Goal: Transaction & Acquisition: Obtain resource

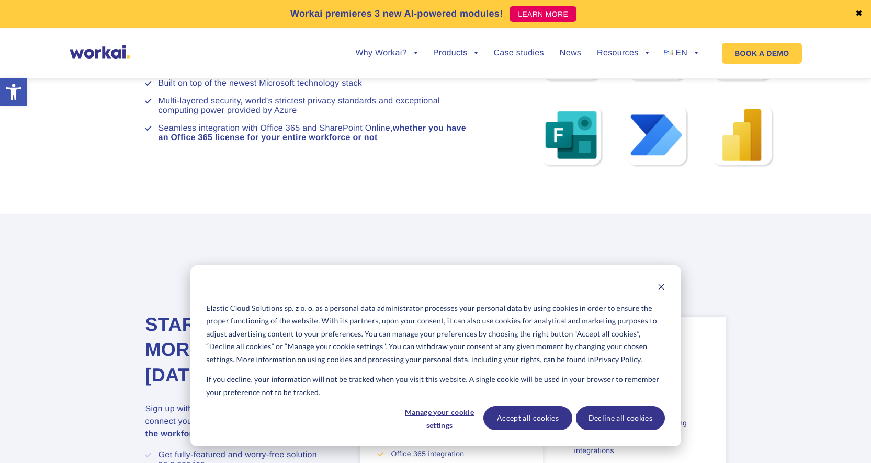
scroll to position [5449, 0]
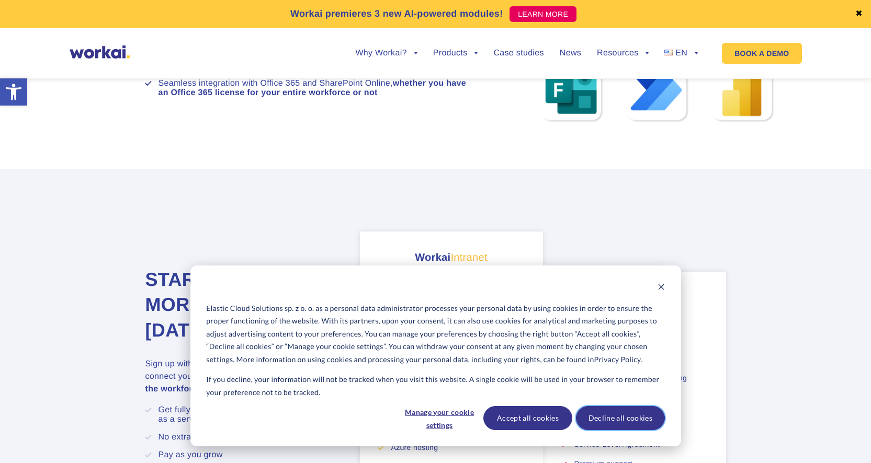
click at [599, 423] on button "Decline all cookies" at bounding box center [620, 418] width 89 height 24
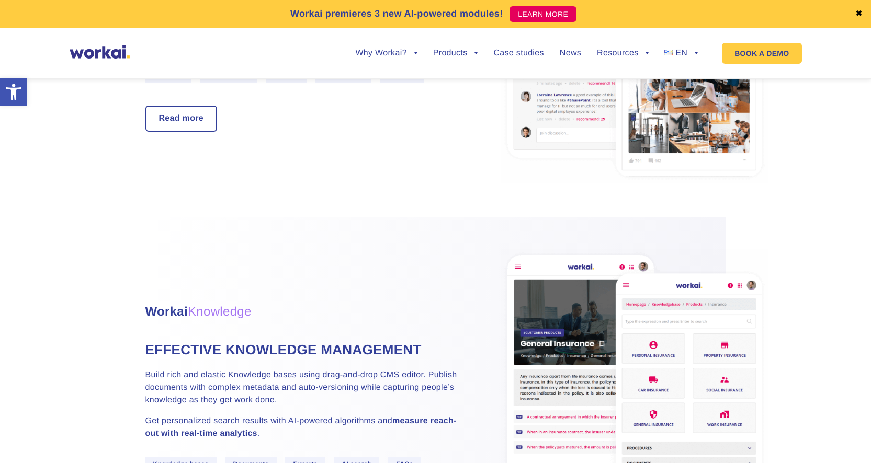
scroll to position [594, 0]
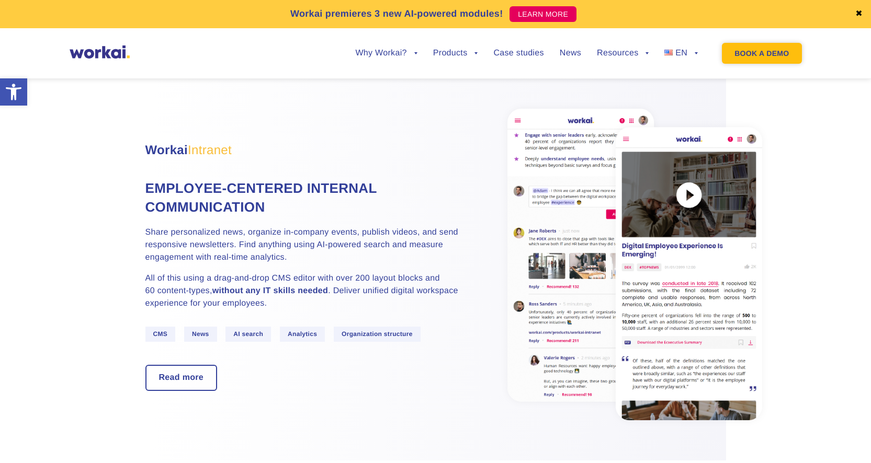
click at [740, 60] on link "BOOK A DEMO" at bounding box center [761, 53] width 79 height 21
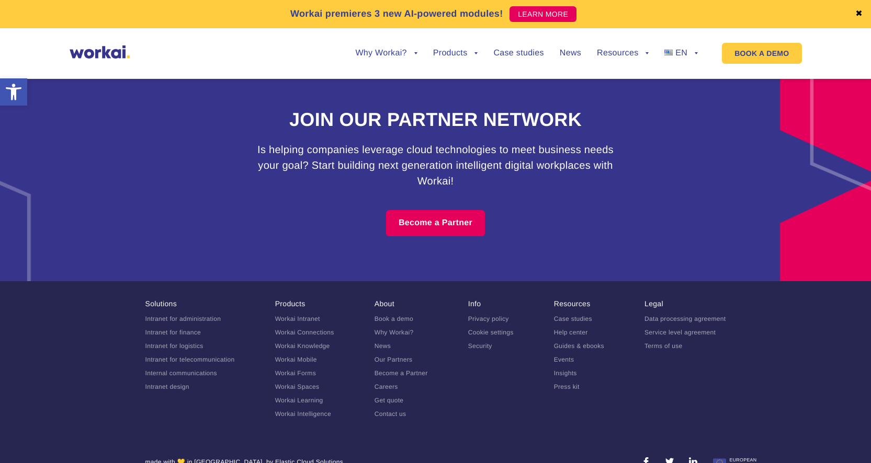
scroll to position [6483, 0]
click at [401, 417] on footer "Solutions Intranet for administration Intranet for finance Intranet for logisti…" at bounding box center [435, 383] width 871 height 203
click at [390, 384] on link "Careers" at bounding box center [386, 387] width 24 height 7
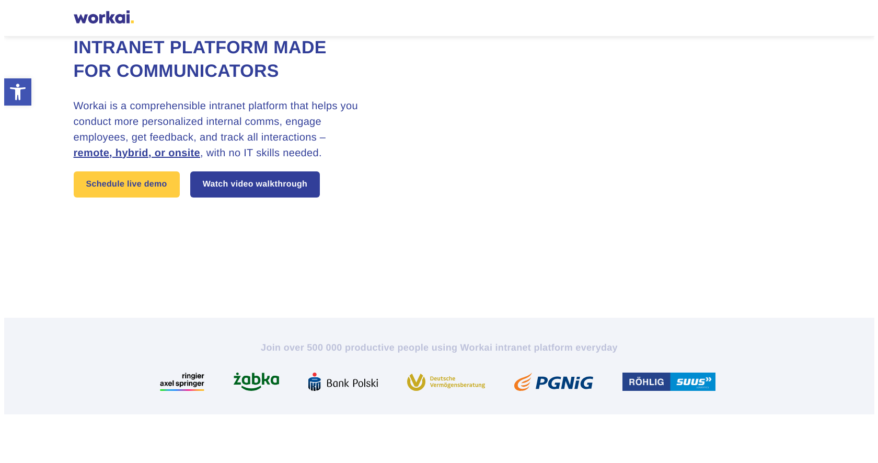
scroll to position [45, 0]
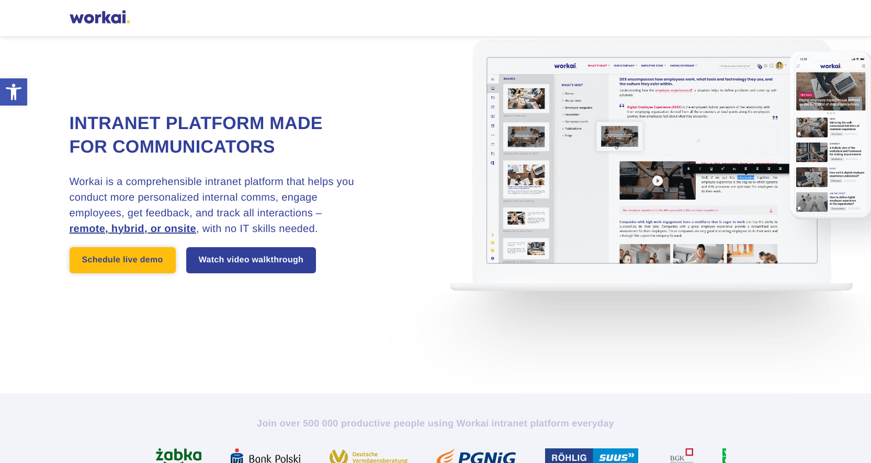
click at [131, 265] on link "Schedule live demo" at bounding box center [123, 260] width 106 height 26
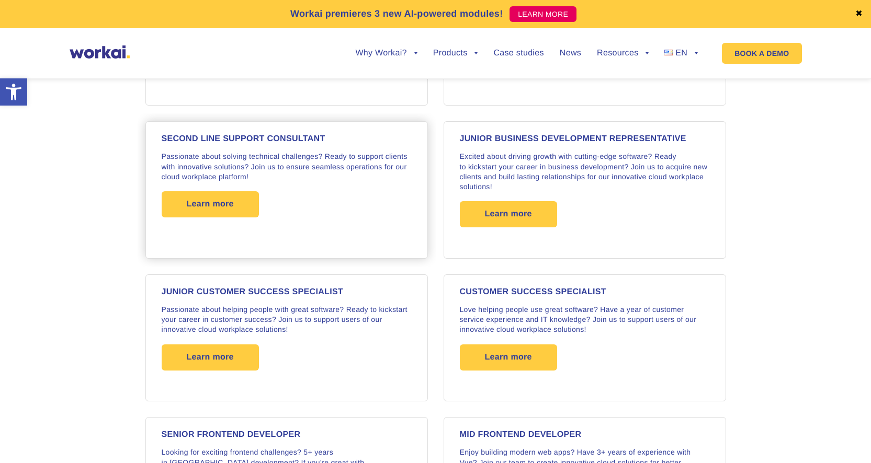
scroll to position [1135, 0]
click at [519, 204] on span "Learn more" at bounding box center [508, 214] width 47 height 26
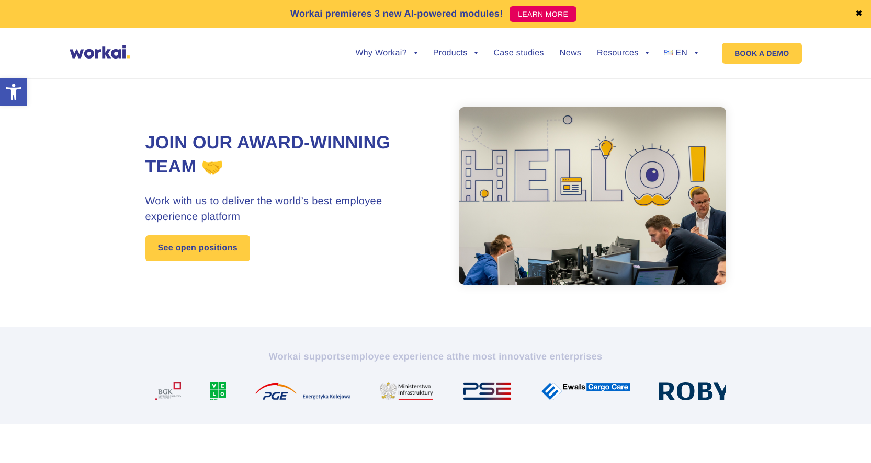
scroll to position [0, 0]
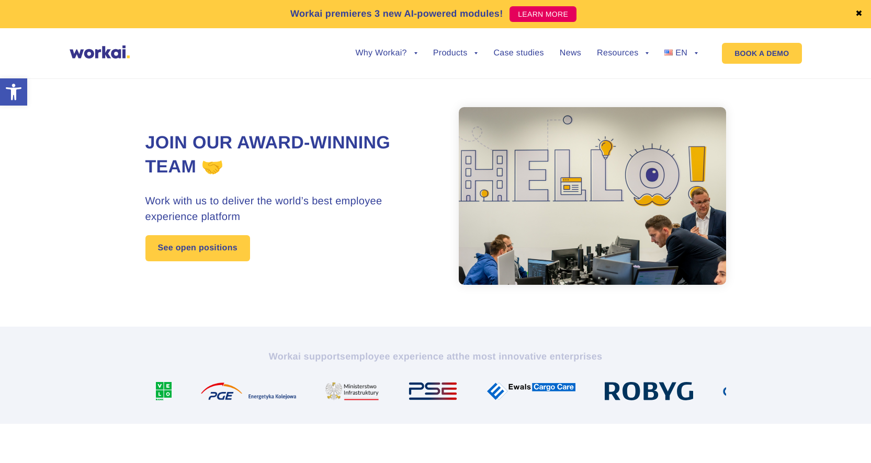
click at [103, 54] on img at bounding box center [100, 51] width 60 height 13
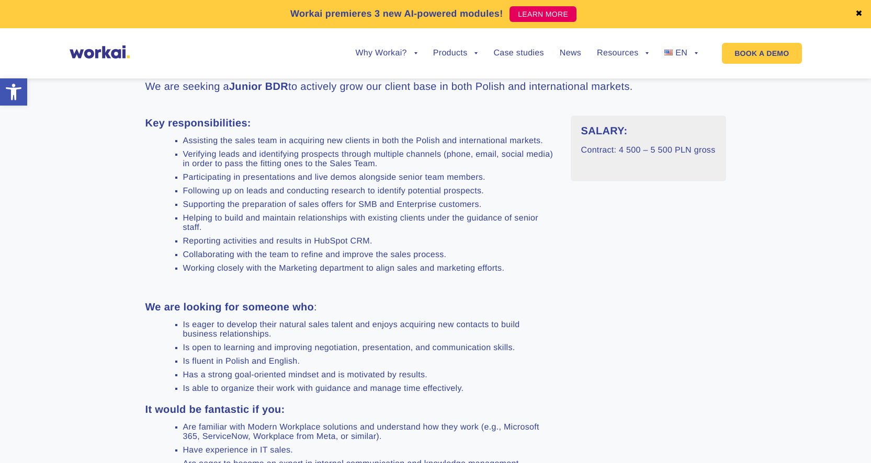
scroll to position [427, 0]
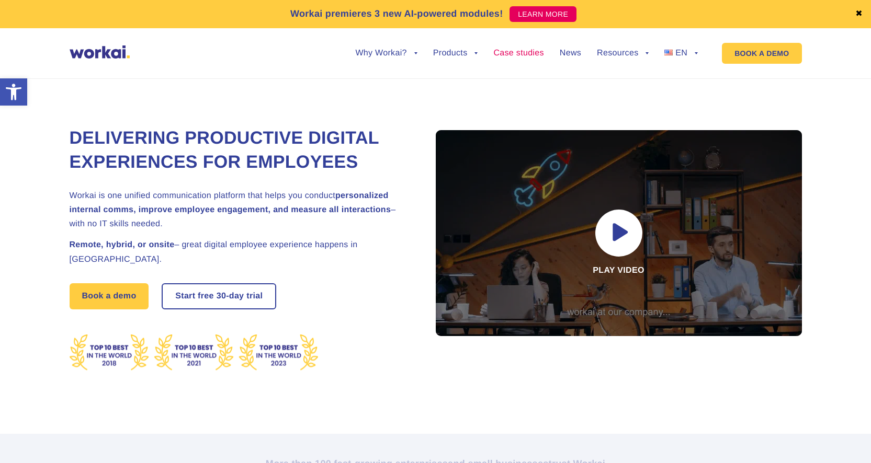
click at [520, 53] on link "Case studies" at bounding box center [518, 53] width 50 height 8
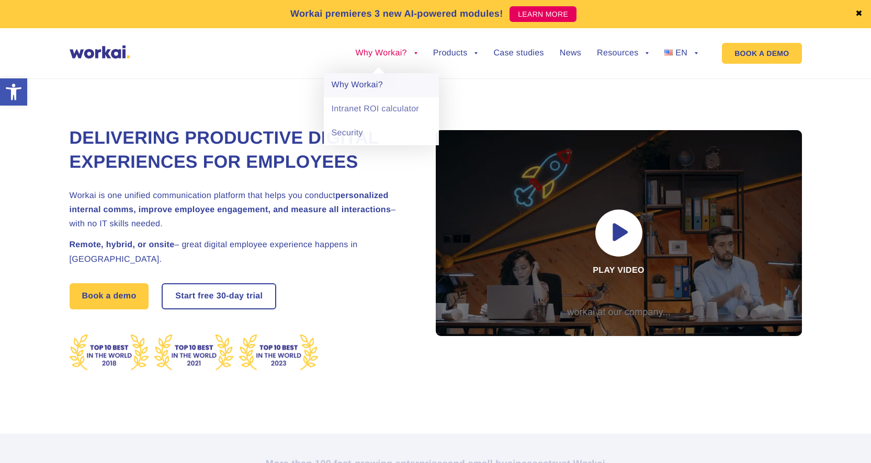
click at [371, 85] on link "Why Workai?" at bounding box center [381, 85] width 115 height 24
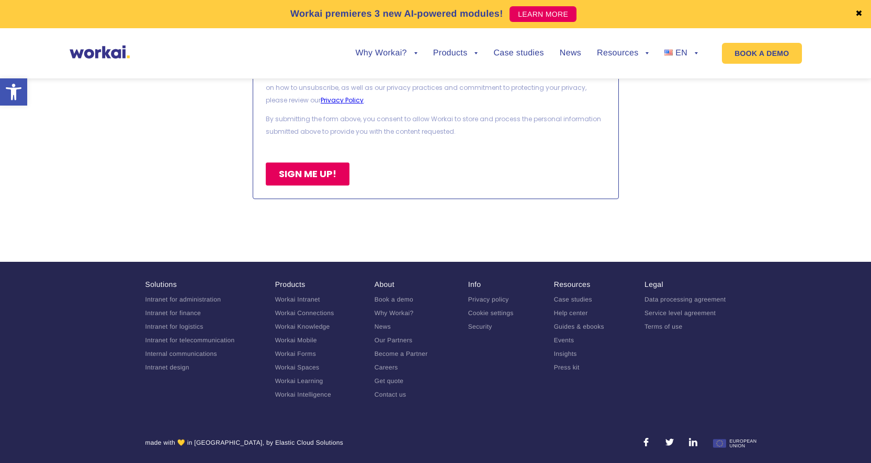
scroll to position [2472, 0]
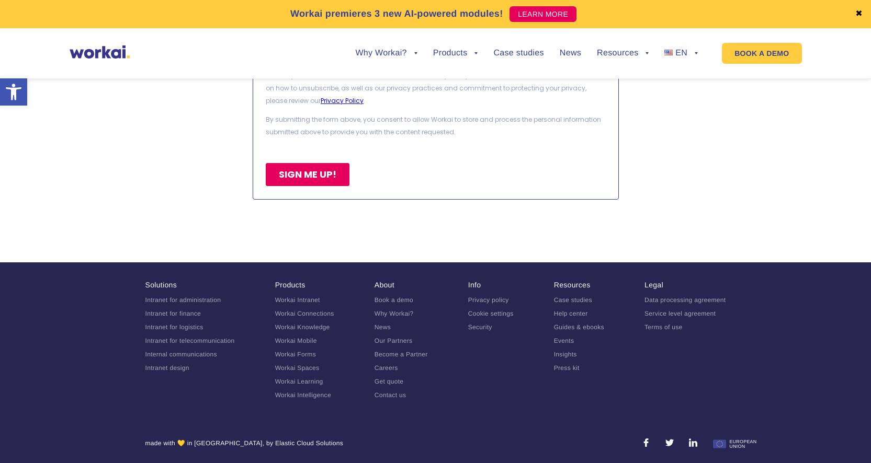
click at [397, 378] on link "Get quote" at bounding box center [388, 381] width 29 height 7
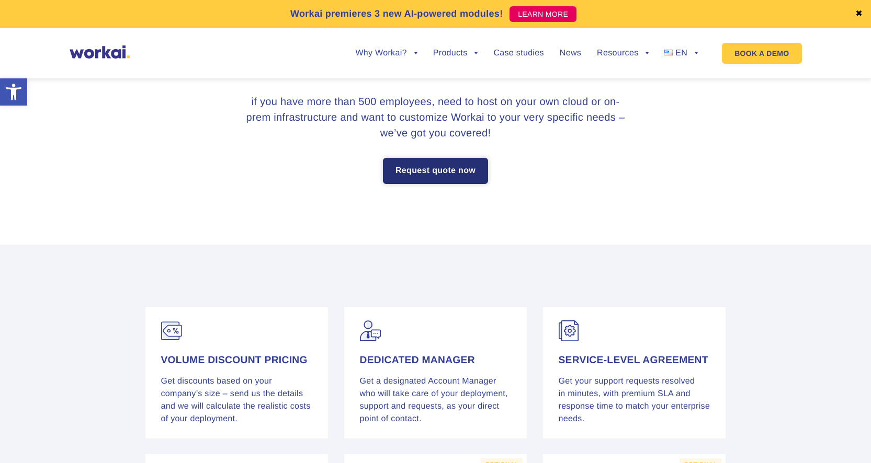
click at [455, 173] on link "Request quote now" at bounding box center [435, 171] width 105 height 26
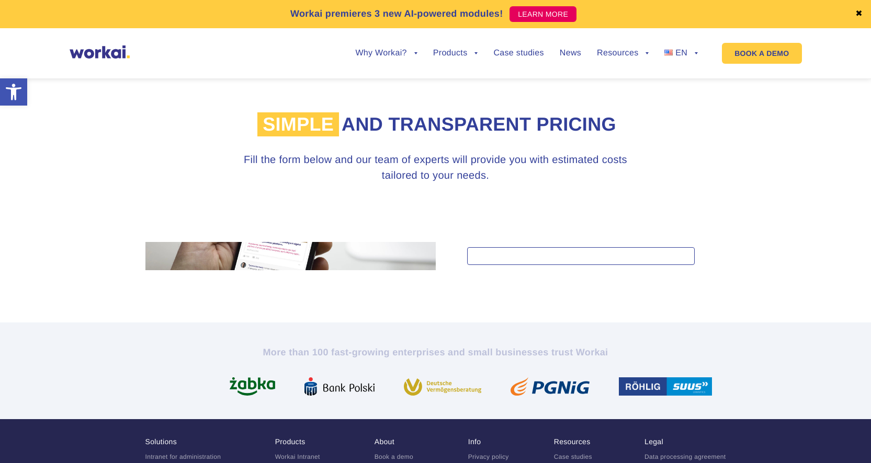
scroll to position [723, 0]
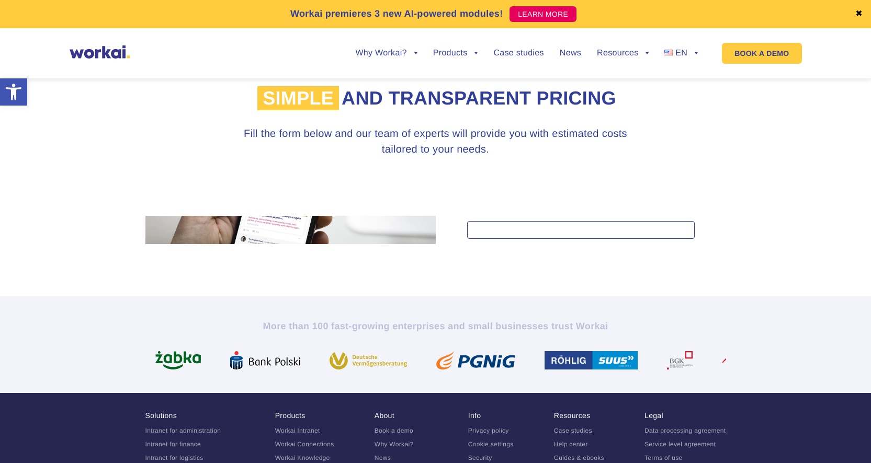
click at [482, 230] on div at bounding box center [580, 230] width 227 height 18
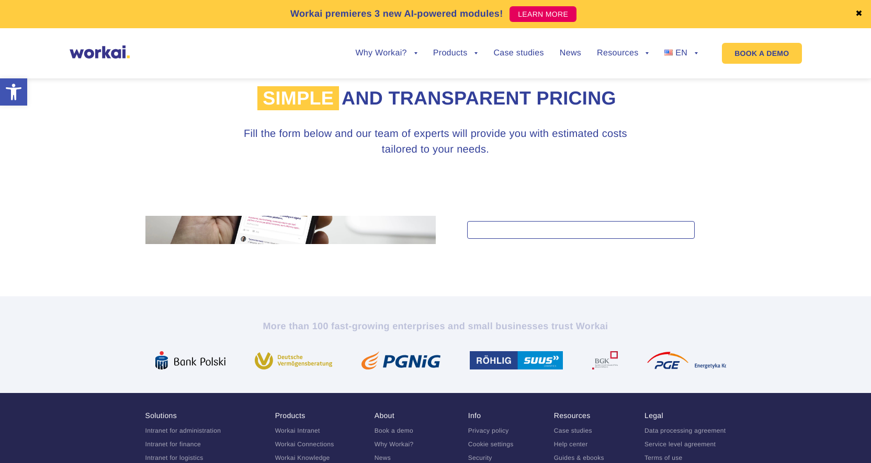
click at [393, 222] on div at bounding box center [290, 230] width 290 height 28
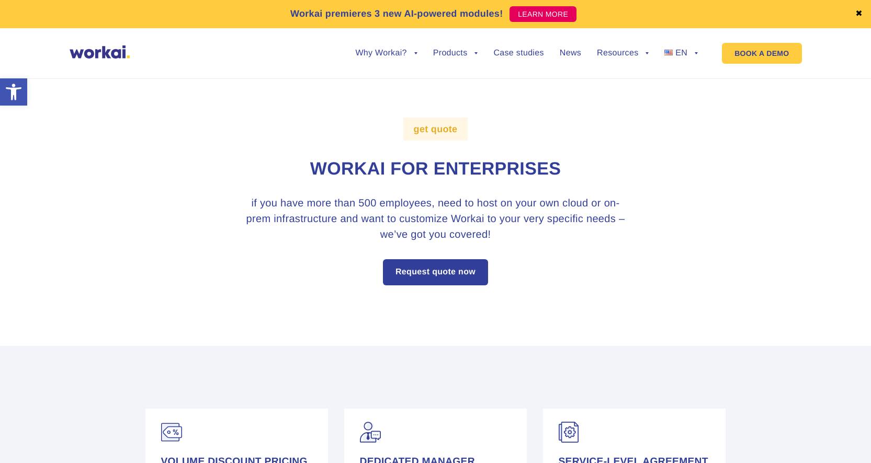
scroll to position [0, 0]
